Goal: Register for event/course

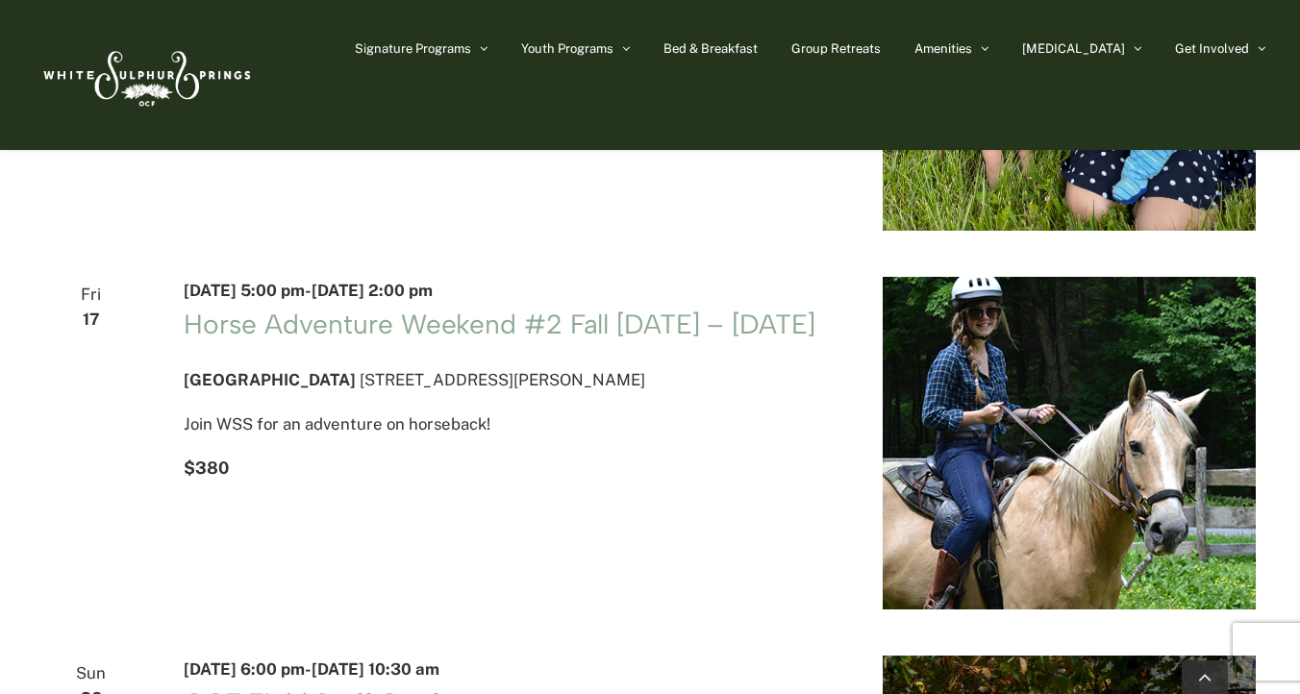
scroll to position [801, 0]
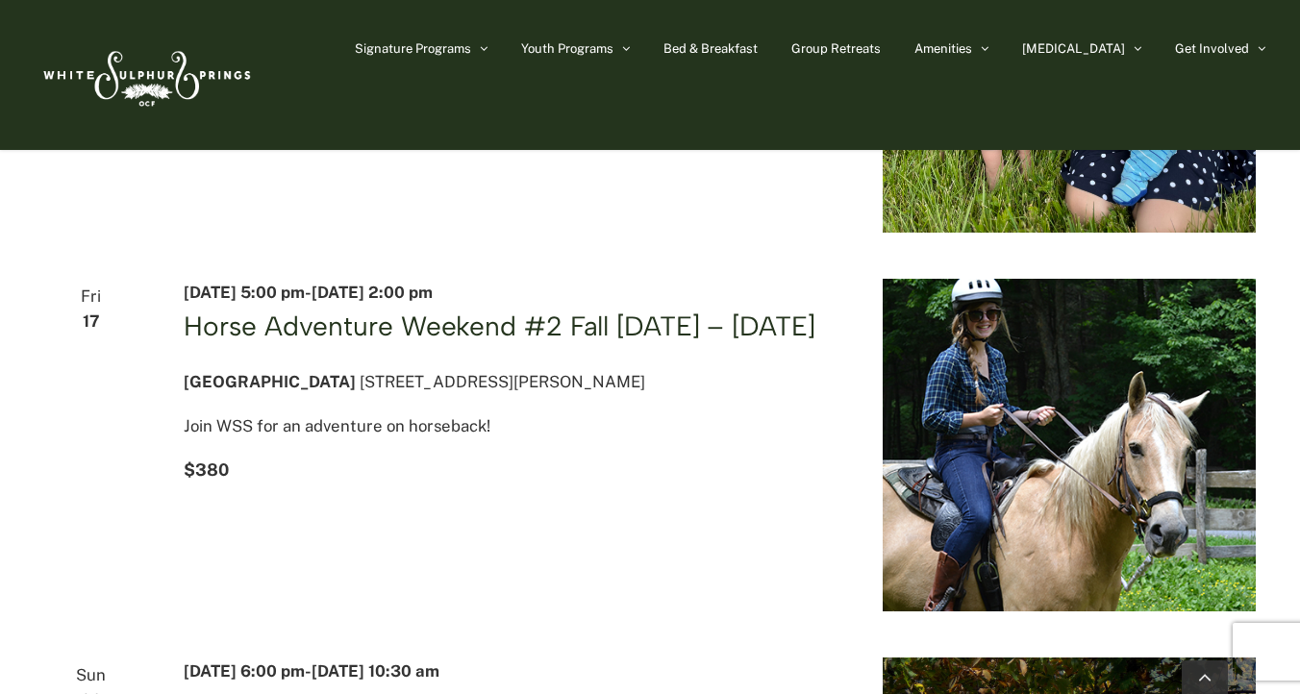
click at [601, 336] on link "Horse Adventure Weekend #2 Fall [DATE] – [DATE]" at bounding box center [499, 326] width 631 height 33
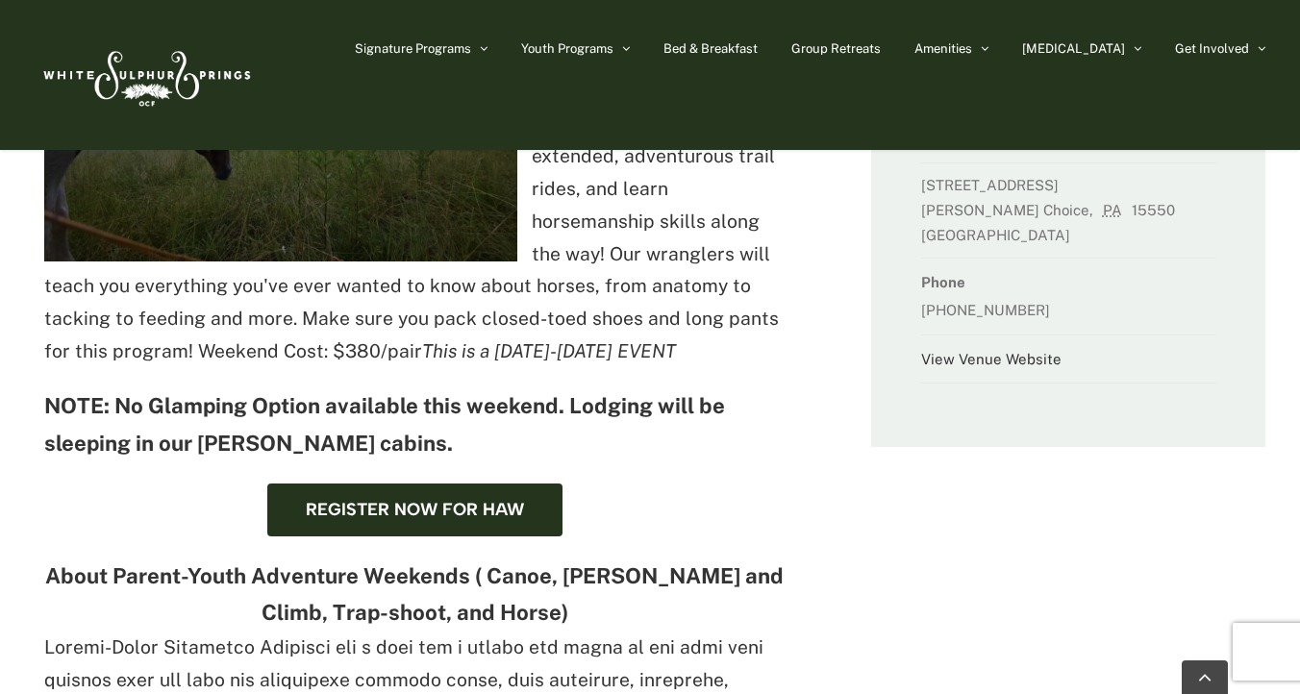
scroll to position [602, 0]
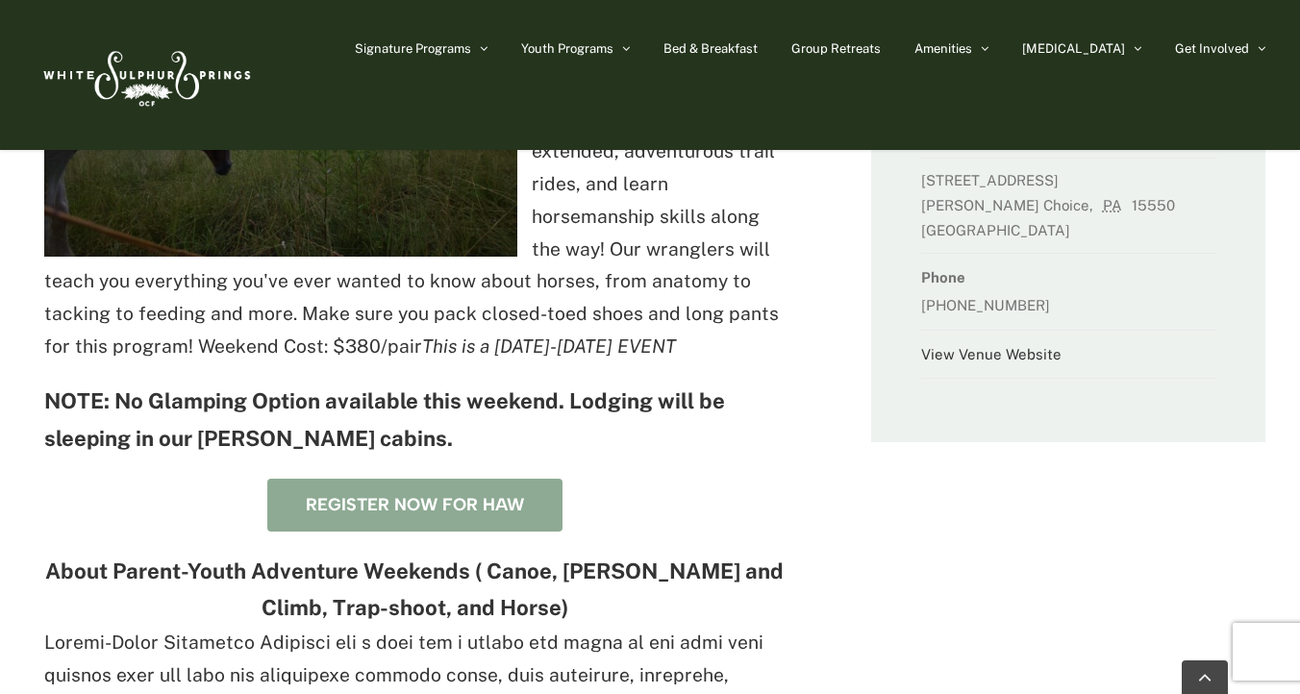
click at [510, 495] on span "Register now for HAW" at bounding box center [415, 505] width 218 height 20
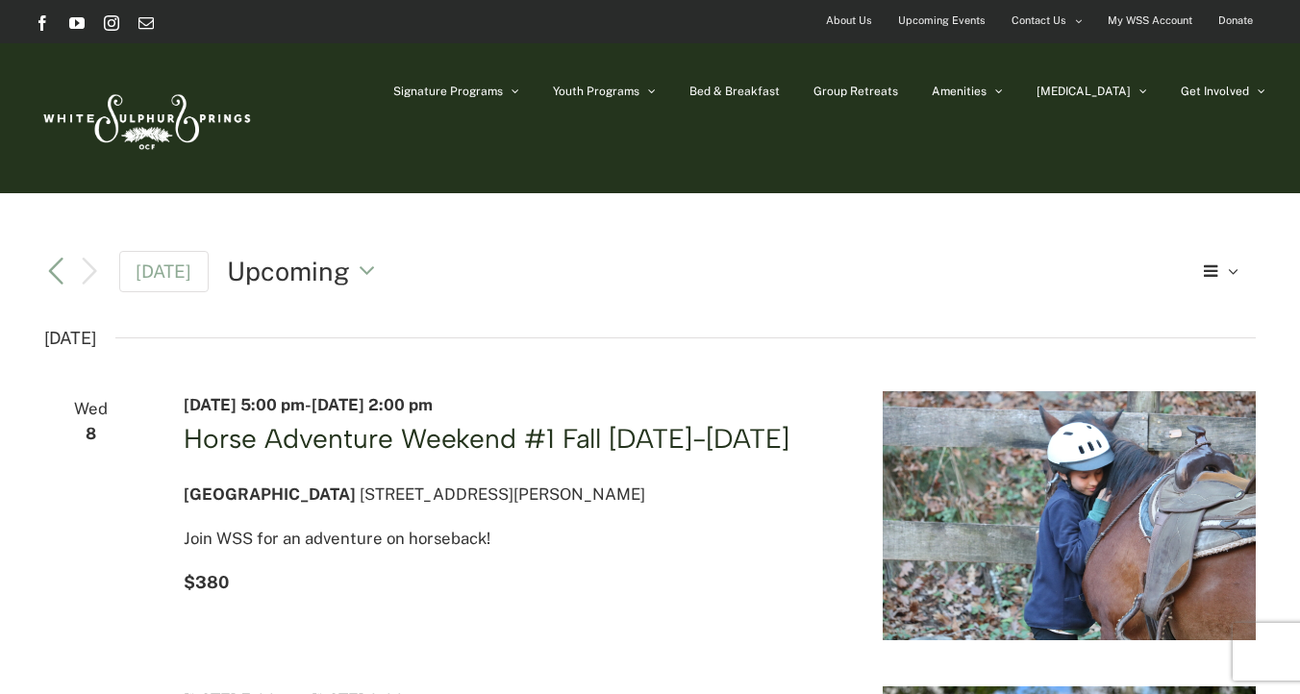
click at [411, 443] on link "Horse Adventure Weekend #1 Fall [DATE]-[DATE]" at bounding box center [487, 438] width 606 height 33
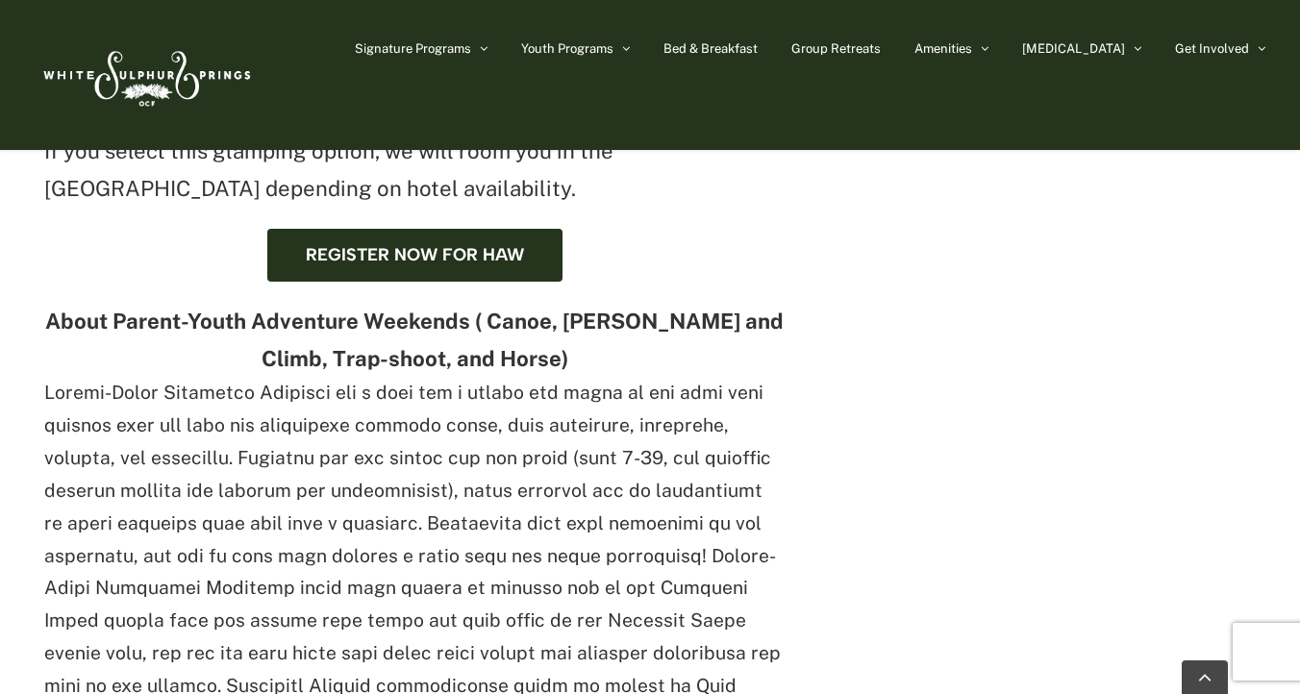
scroll to position [1083, 0]
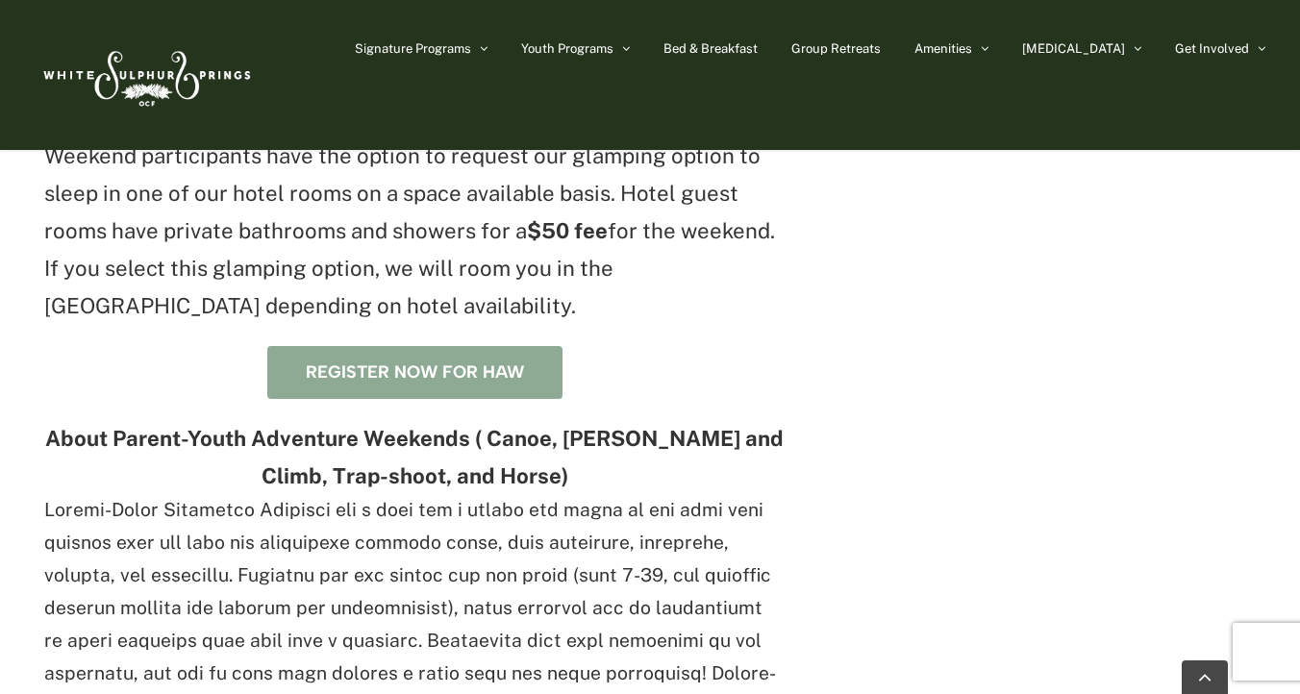
click at [420, 373] on span "Register now for HAW" at bounding box center [415, 372] width 218 height 20
